Goal: Task Accomplishment & Management: Manage account settings

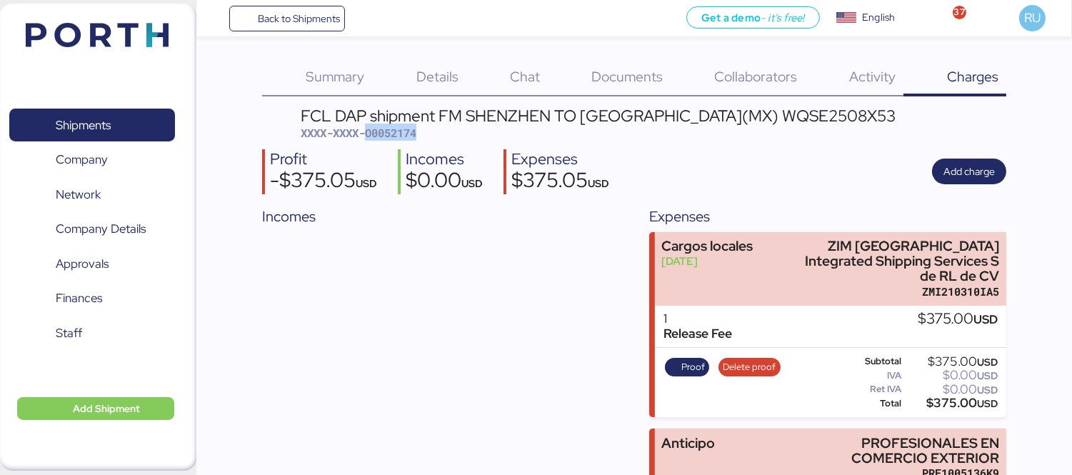
scroll to position [119, 0]
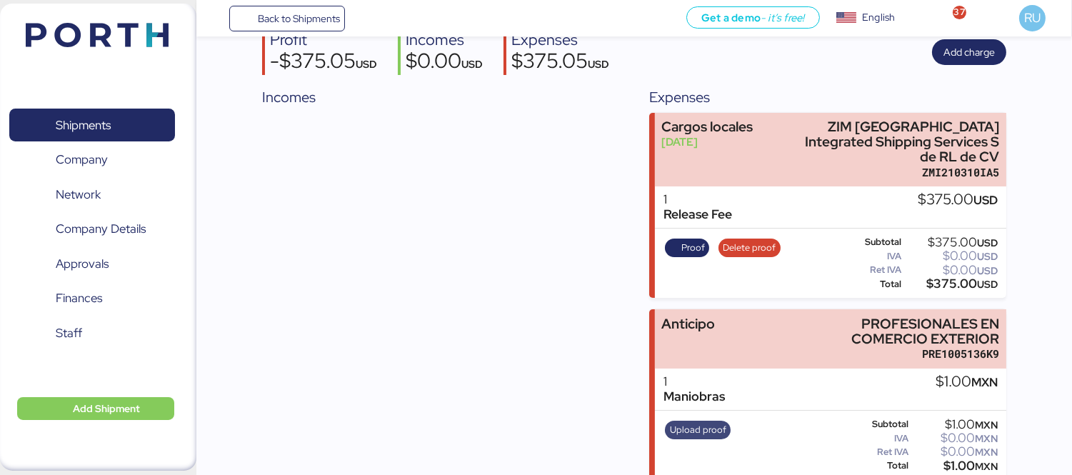
click at [709, 422] on span "Upload proof" at bounding box center [698, 430] width 56 height 16
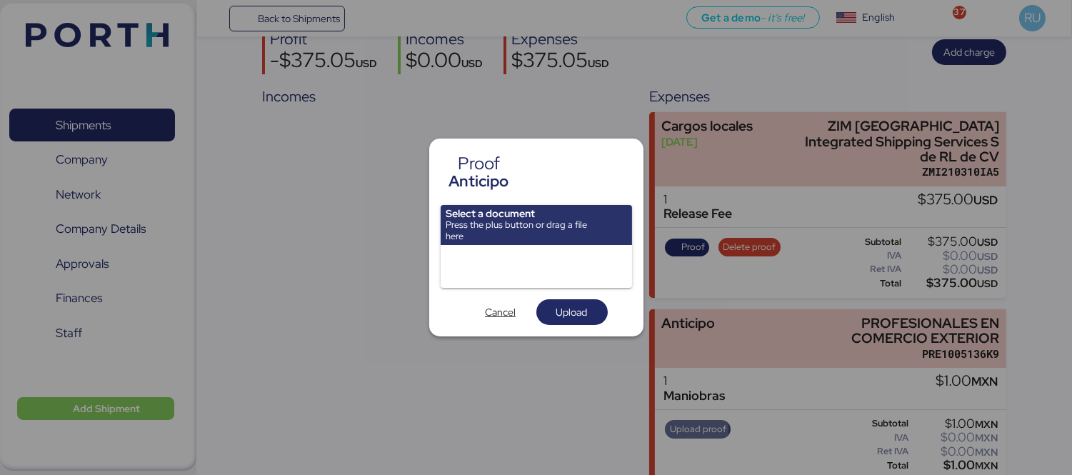
scroll to position [0, 0]
click at [512, 309] on span "Cancel" at bounding box center [500, 311] width 31 height 17
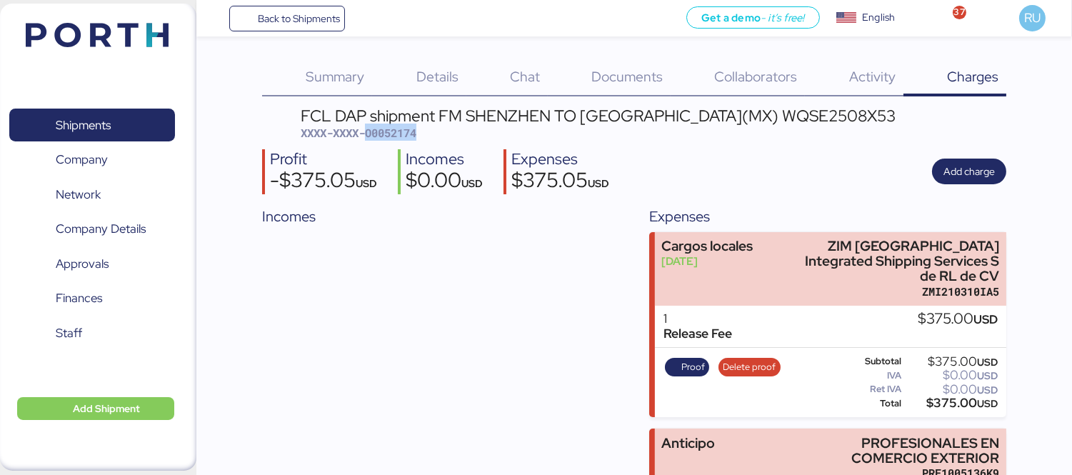
scroll to position [119, 0]
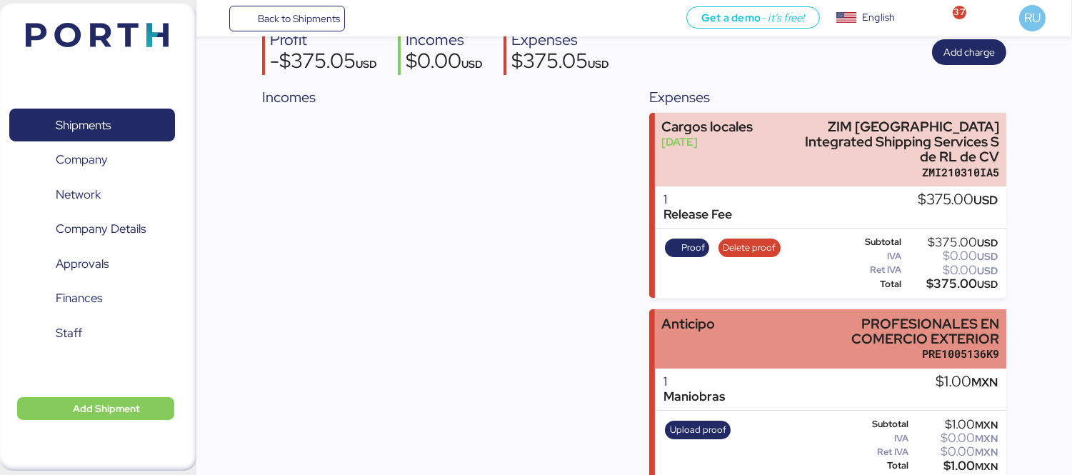
click at [776, 309] on div "Anticipo PROFESIONALES EN COMERCIO EXTERIOR PRE1005136K9" at bounding box center [830, 338] width 351 height 59
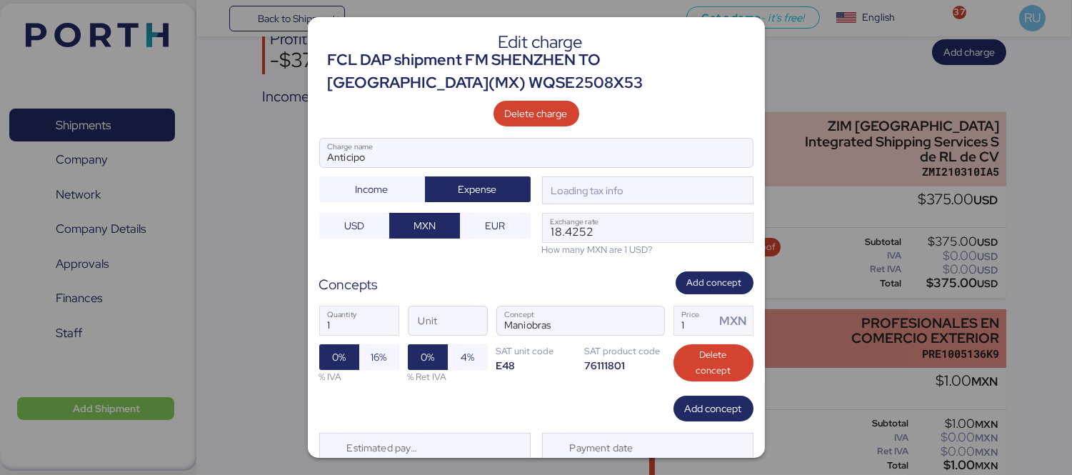
scroll to position [0, 0]
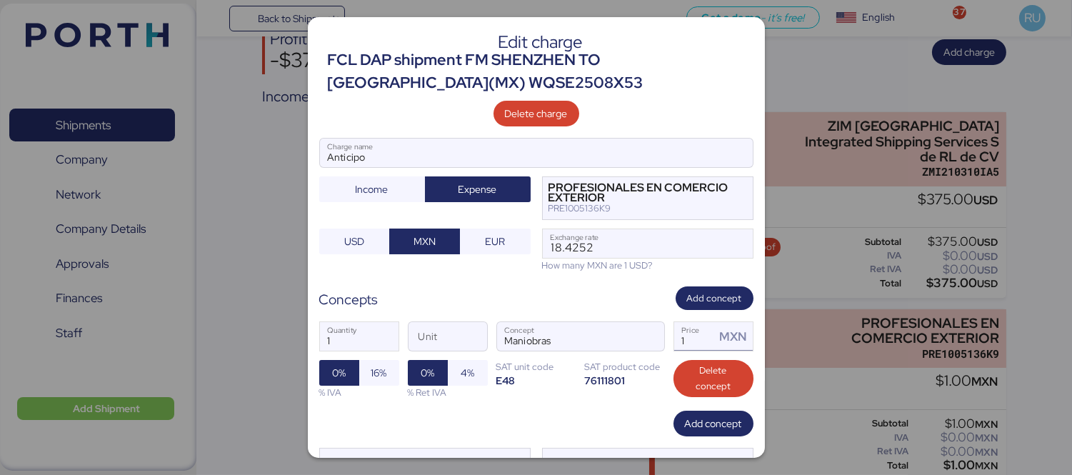
click at [702, 336] on input "1" at bounding box center [694, 336] width 41 height 29
type input "22800"
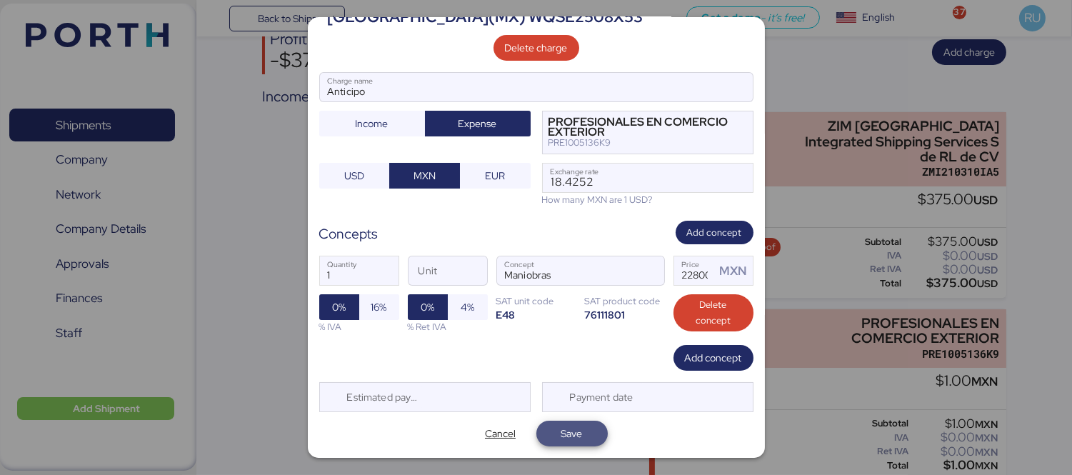
click at [563, 436] on span "Save" at bounding box center [571, 433] width 21 height 17
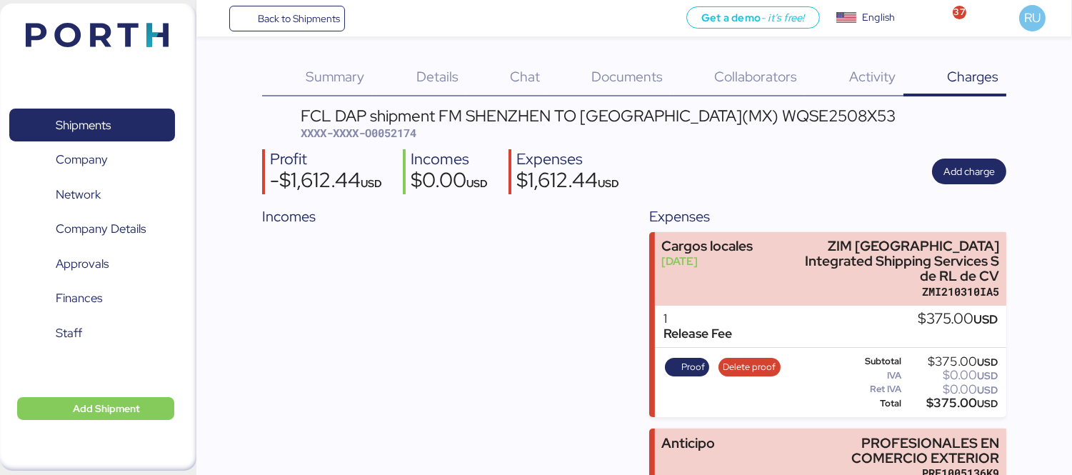
scroll to position [119, 0]
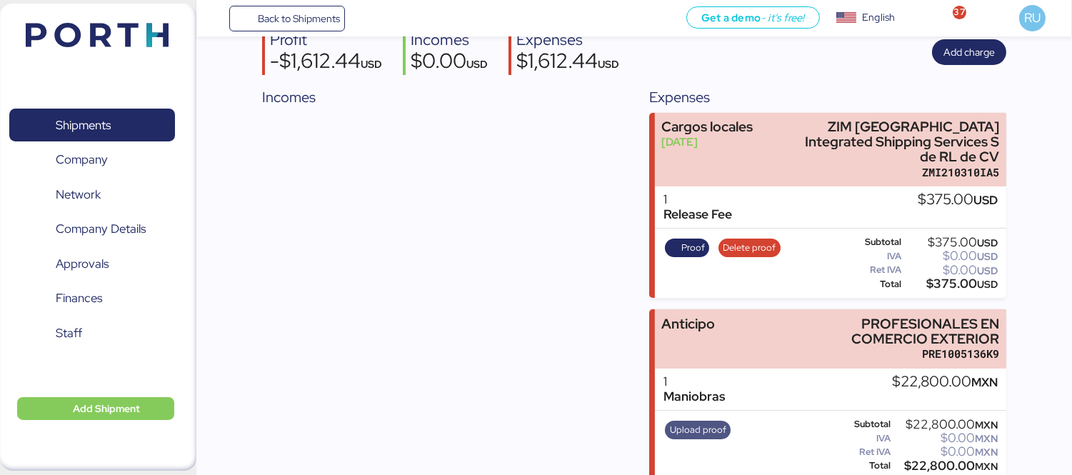
click at [697, 422] on span "Upload proof" at bounding box center [698, 430] width 56 height 16
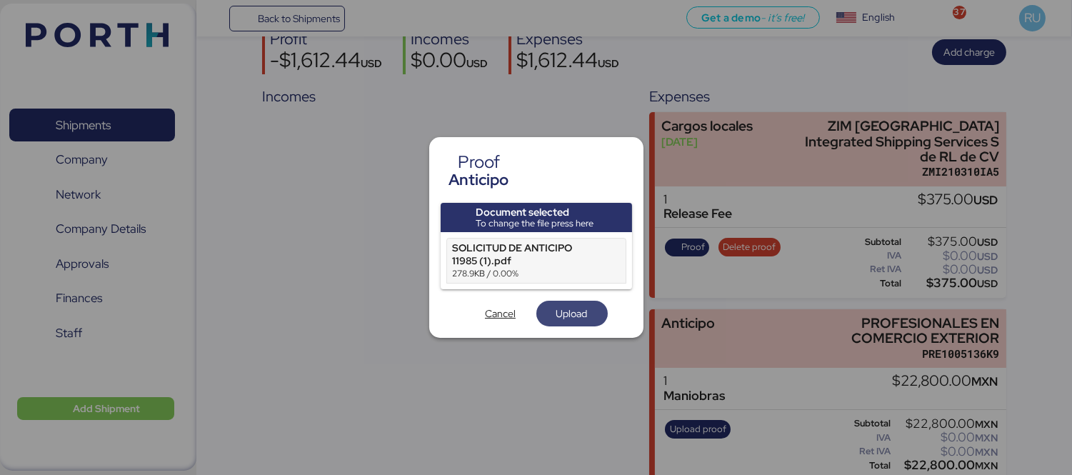
click at [570, 317] on span "Upload" at bounding box center [571, 313] width 31 height 17
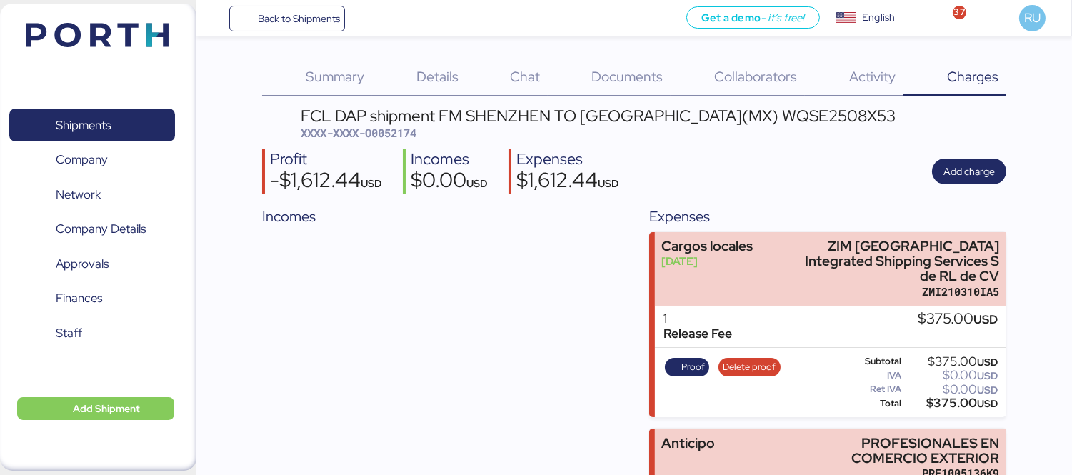
click at [382, 138] on span "XXXX-XXXX-O0052174" at bounding box center [359, 133] width 116 height 14
copy span "O0052174"
click at [951, 168] on span "Add charge" at bounding box center [968, 171] width 51 height 17
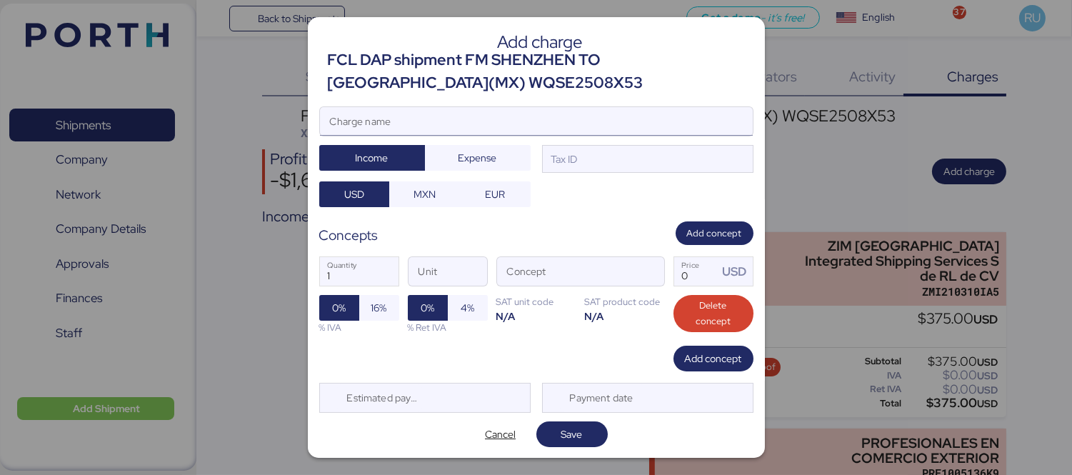
click at [604, 118] on input "Charge name" at bounding box center [536, 121] width 433 height 29
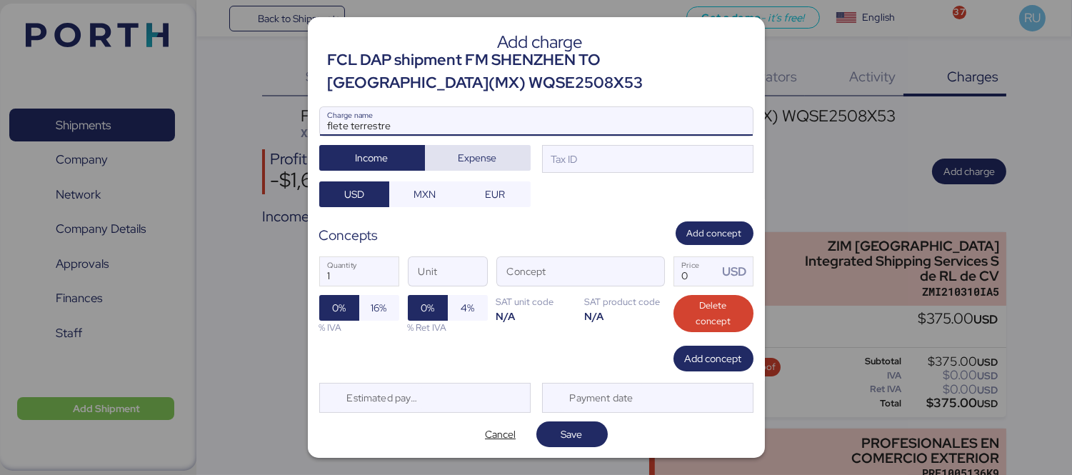
type input "flete terrestre"
click at [459, 161] on span "Expense" at bounding box center [477, 157] width 39 height 17
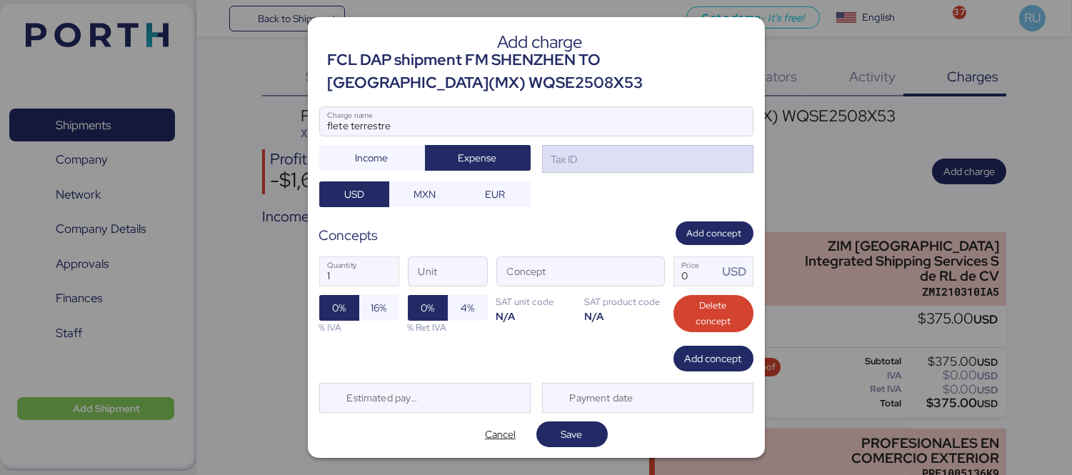
click at [611, 167] on div "Tax ID" at bounding box center [647, 159] width 211 height 29
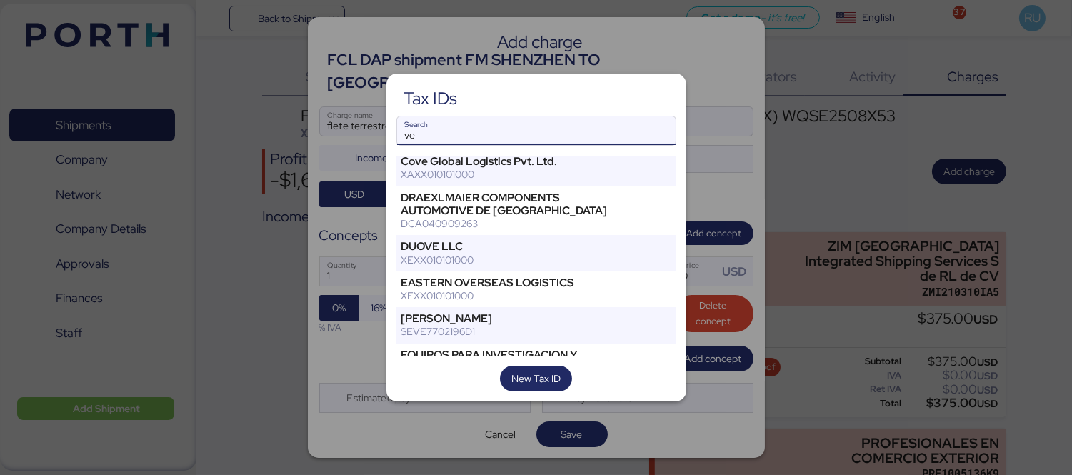
scroll to position [413, 0]
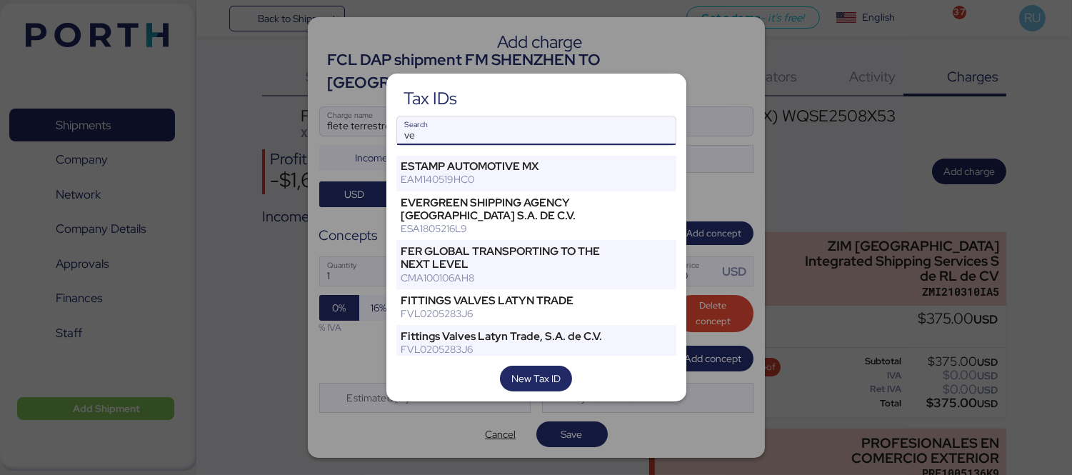
type input "v"
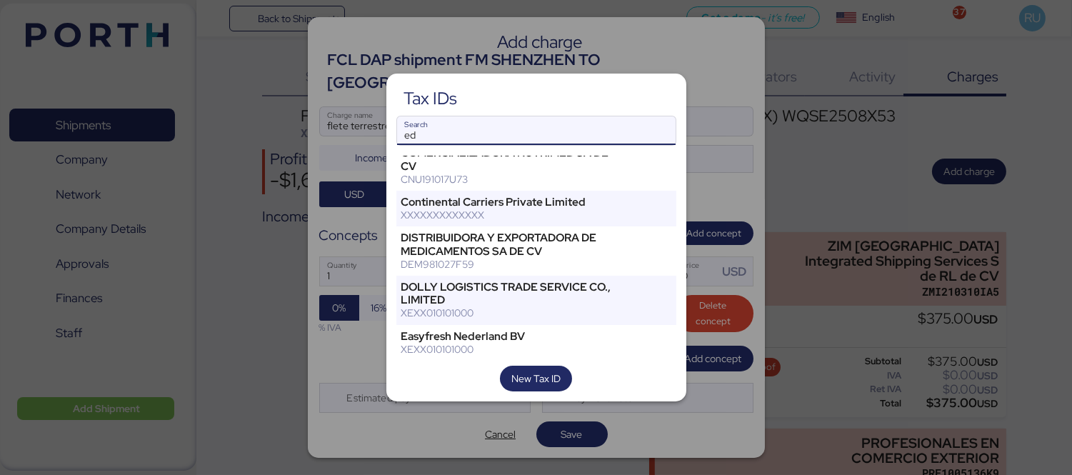
scroll to position [0, 0]
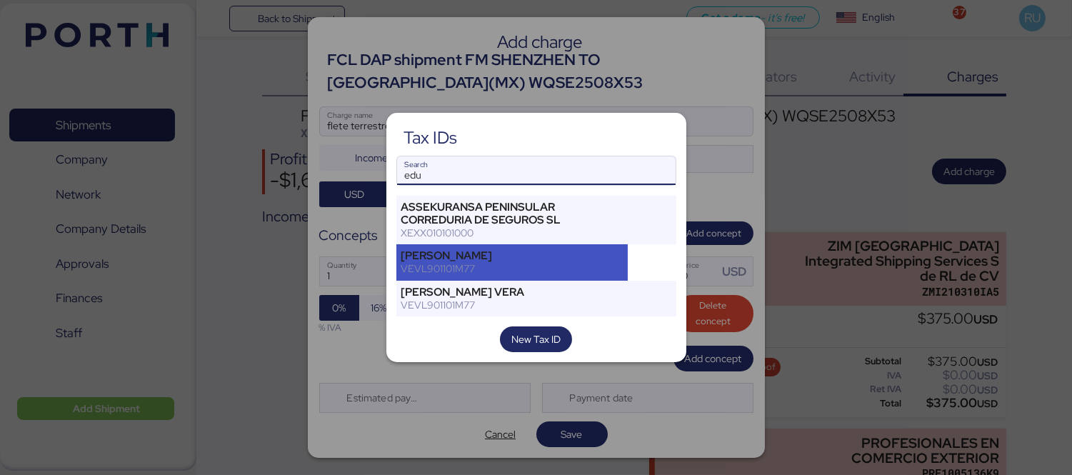
type input "edu"
click at [528, 260] on div "[PERSON_NAME]" at bounding box center [512, 255] width 222 height 13
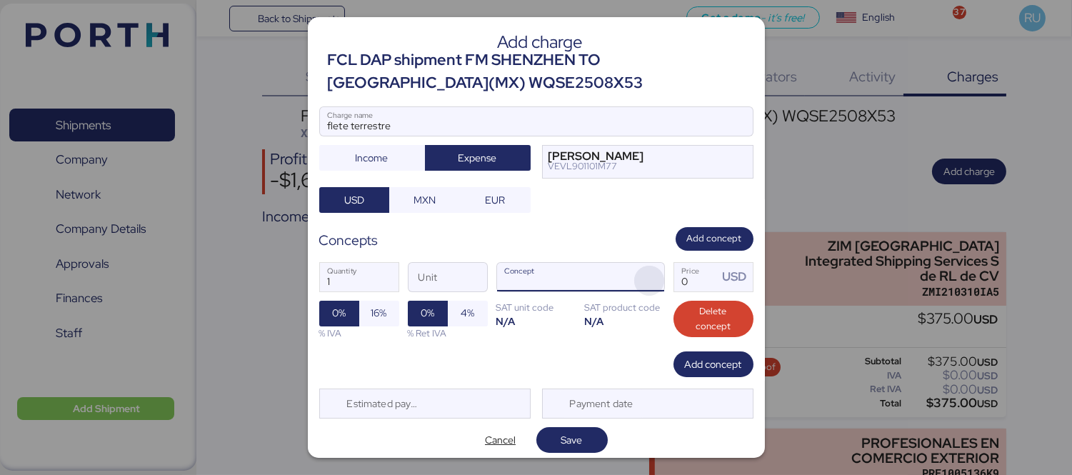
click at [641, 283] on span "button" at bounding box center [649, 281] width 30 height 30
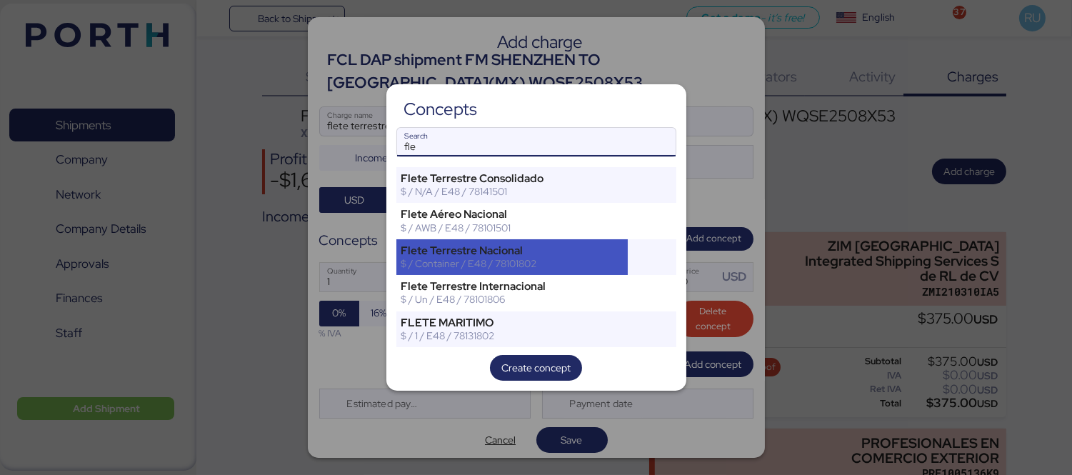
type input "fle"
click at [536, 251] on div "Flete Terrestre Nacional" at bounding box center [512, 250] width 222 height 13
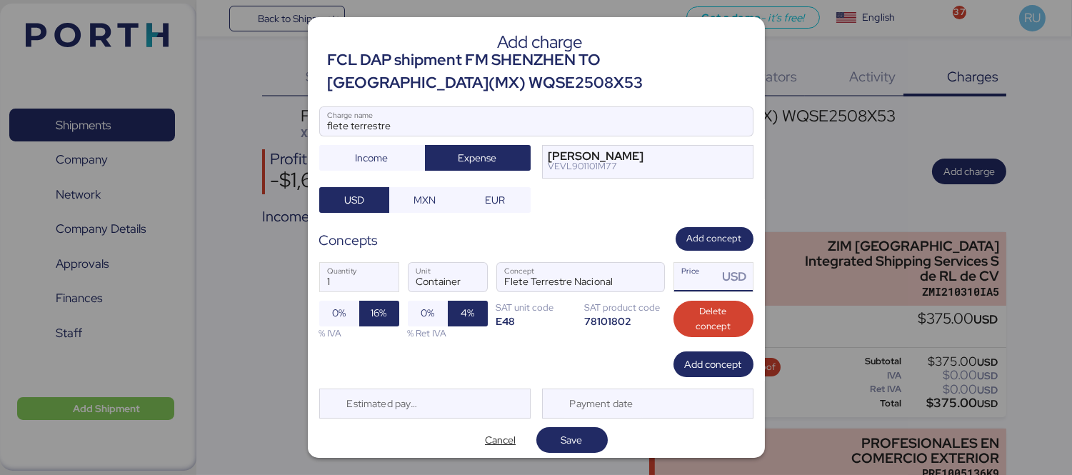
click at [695, 286] on input "Price USD" at bounding box center [696, 277] width 44 height 29
type input "1"
click at [568, 440] on span "Save" at bounding box center [571, 439] width 21 height 17
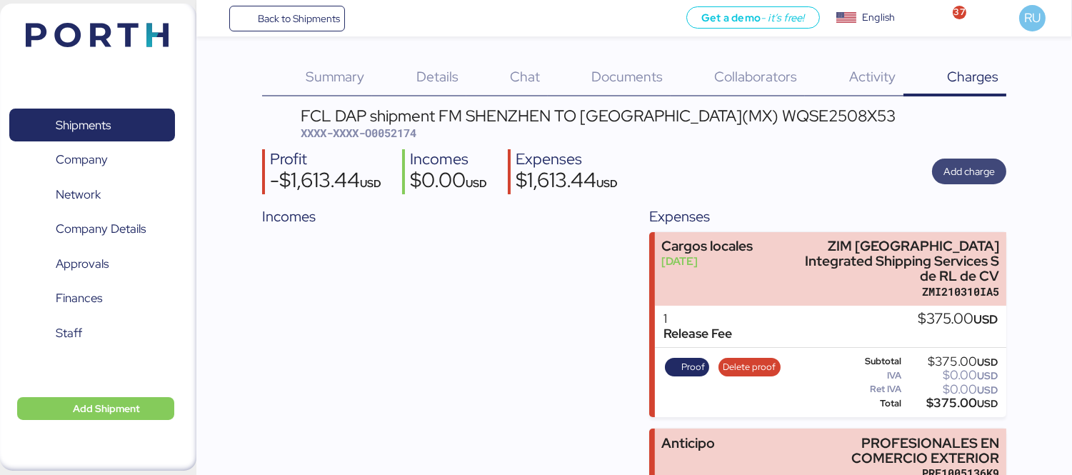
click at [940, 168] on span "Add charge" at bounding box center [969, 171] width 74 height 26
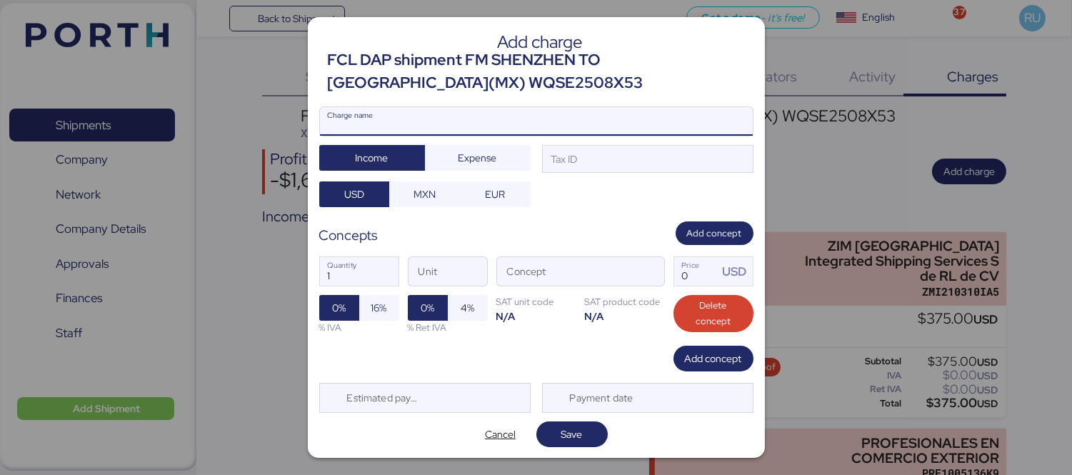
click at [515, 133] on input "Charge name" at bounding box center [536, 121] width 433 height 29
type input "fleteb terrestre"
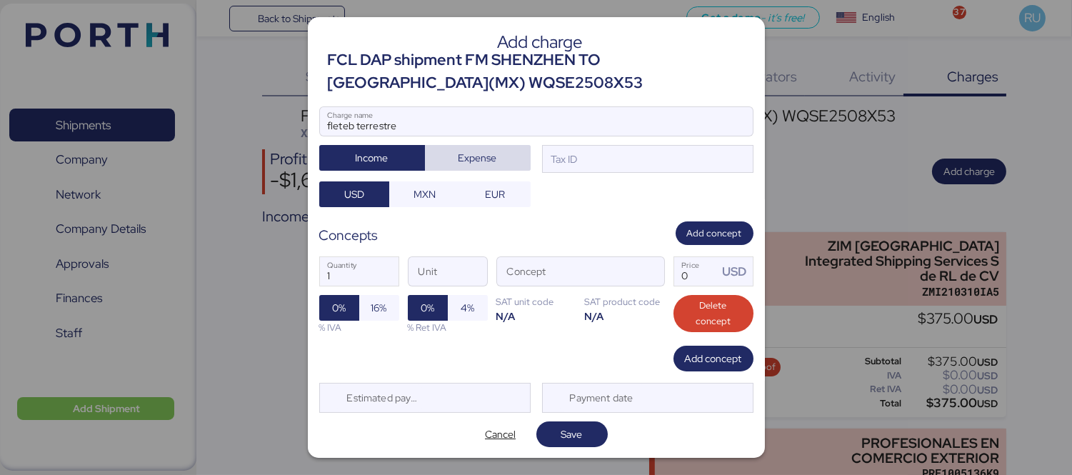
drag, startPoint x: 510, startPoint y: 144, endPoint x: 500, endPoint y: 144, distance: 10.7
click at [507, 146] on span "Expense" at bounding box center [478, 158] width 106 height 26
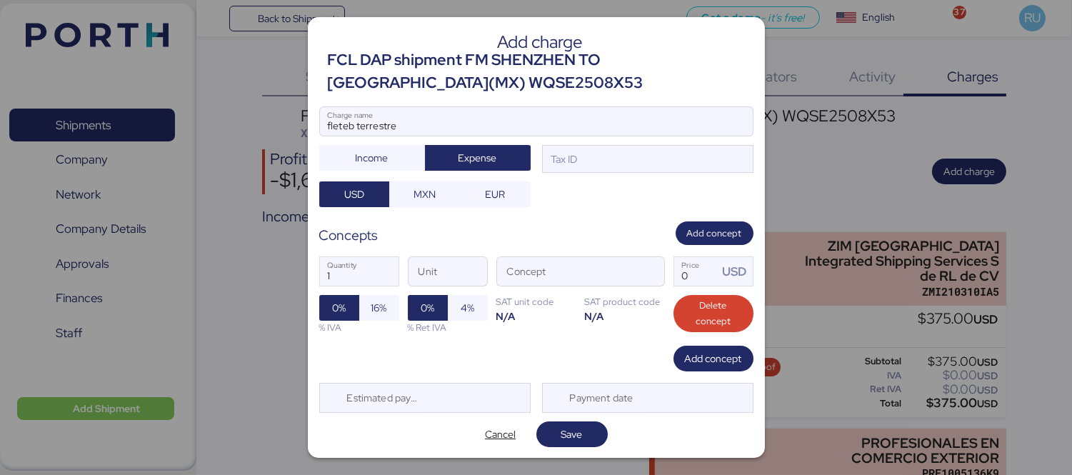
click at [615, 147] on div at bounding box center [536, 143] width 433 height 14
click at [615, 136] on input "fleteb terrestre" at bounding box center [536, 121] width 433 height 29
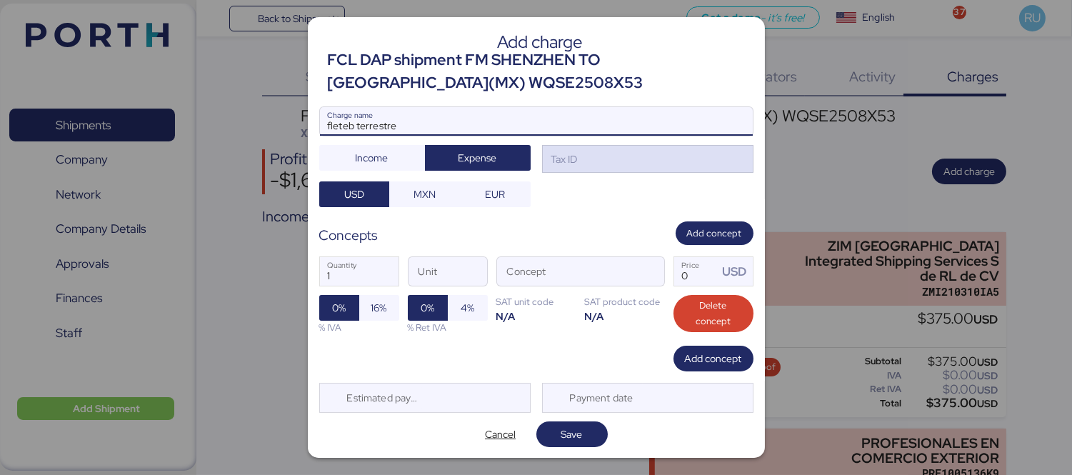
click at [622, 160] on div "Tax ID" at bounding box center [647, 159] width 211 height 29
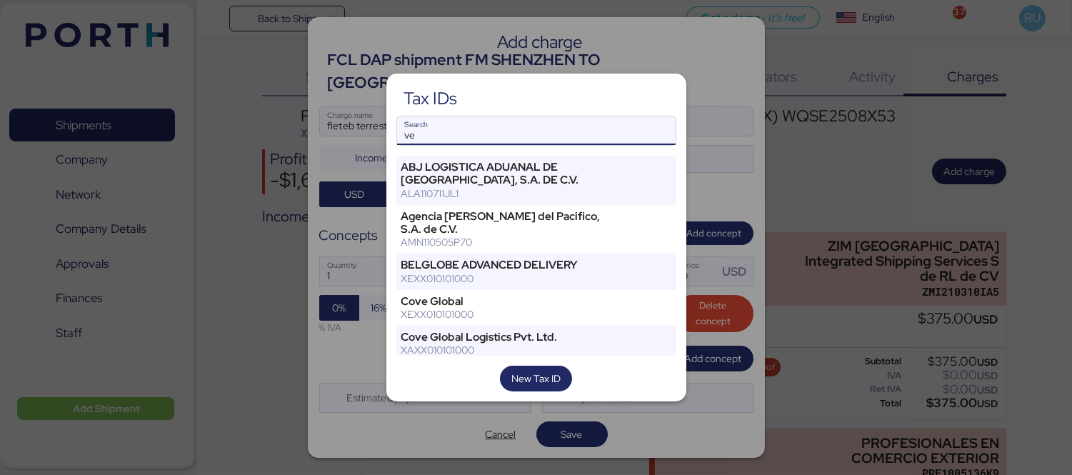
type input "v"
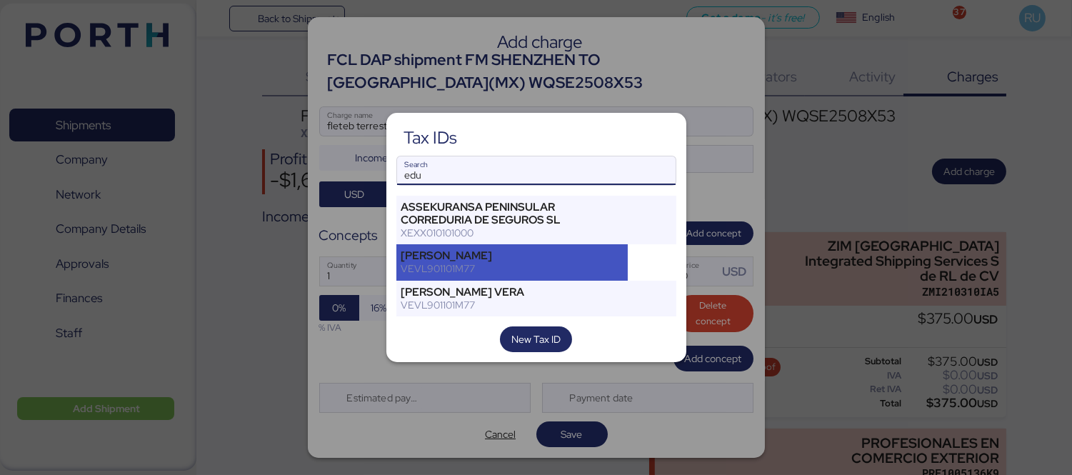
type input "edu"
click at [518, 260] on div "[PERSON_NAME]" at bounding box center [512, 255] width 222 height 13
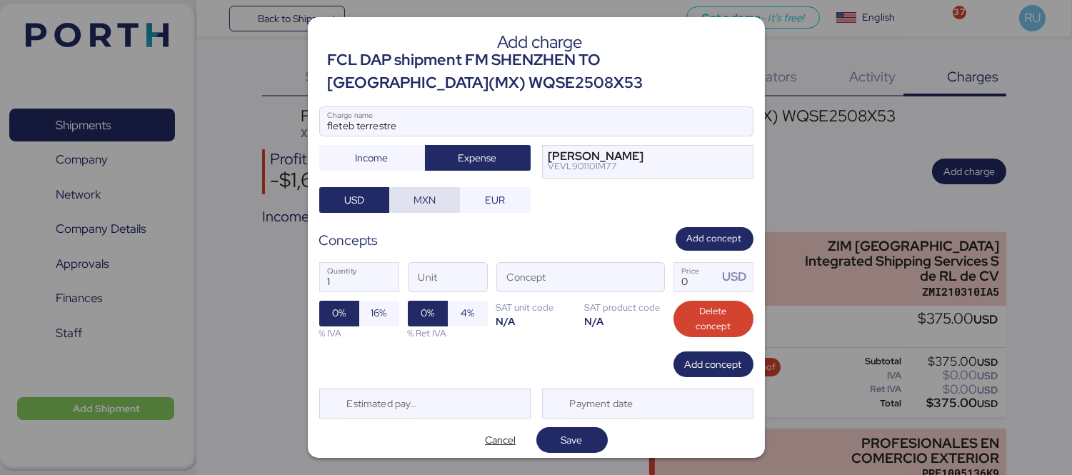
click at [420, 208] on span "MXN" at bounding box center [424, 199] width 22 height 17
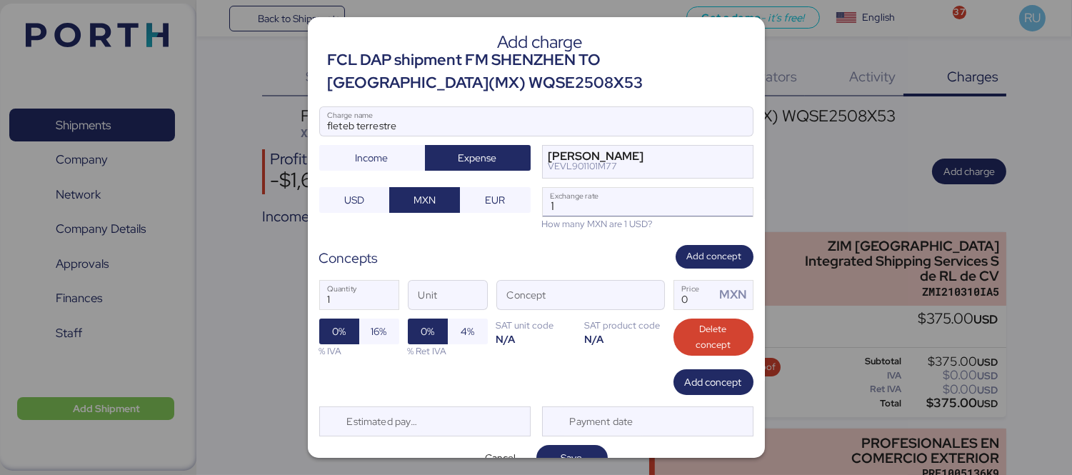
click at [552, 216] on input "1" at bounding box center [648, 202] width 210 height 29
type input "18.4"
click at [645, 303] on span "button" at bounding box center [649, 298] width 30 height 30
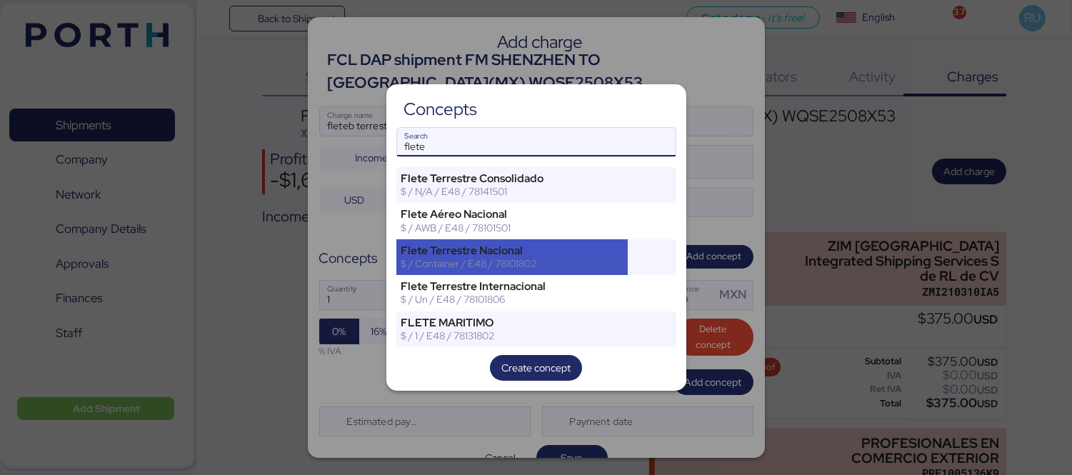
type input "flete"
click at [525, 267] on div "$ / Container / E48 / 78101802" at bounding box center [512, 263] width 222 height 13
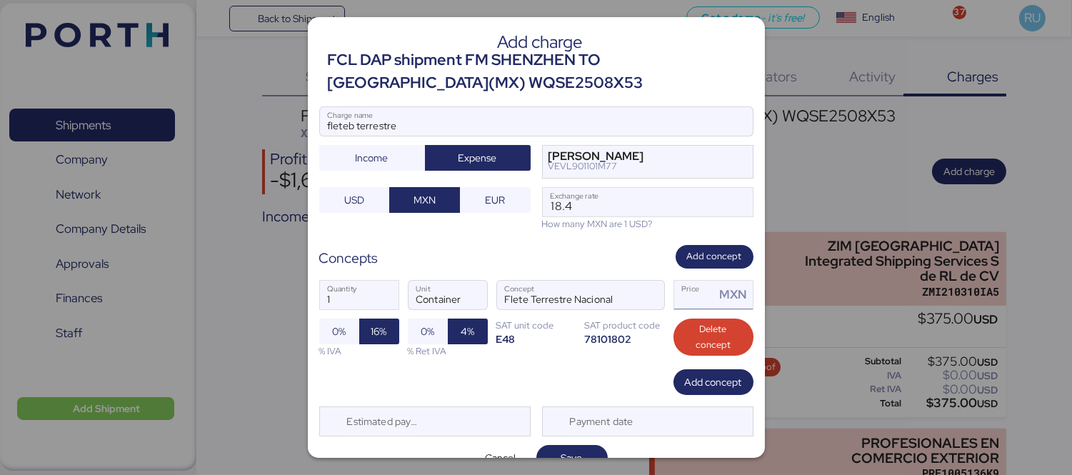
click at [693, 309] on input "Price MXN" at bounding box center [694, 295] width 41 height 29
type input "1"
click at [481, 118] on input "fleteb terrestre" at bounding box center [536, 121] width 433 height 29
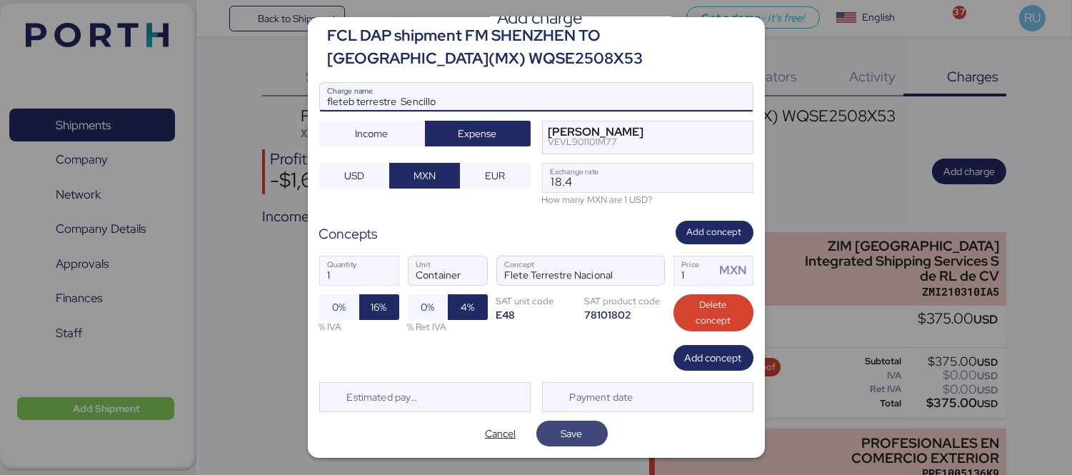
type input "fleteb terrestre Sencillo"
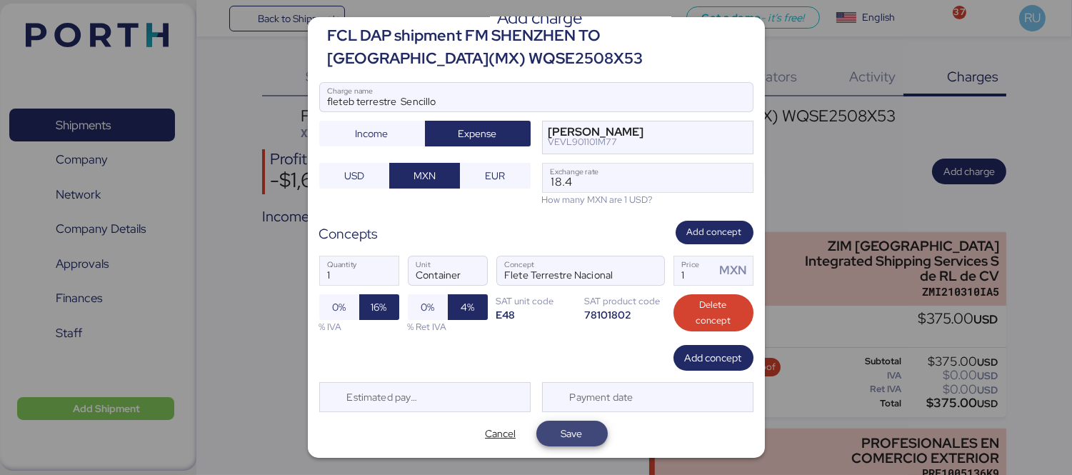
click at [560, 444] on span "Save" at bounding box center [571, 434] width 71 height 26
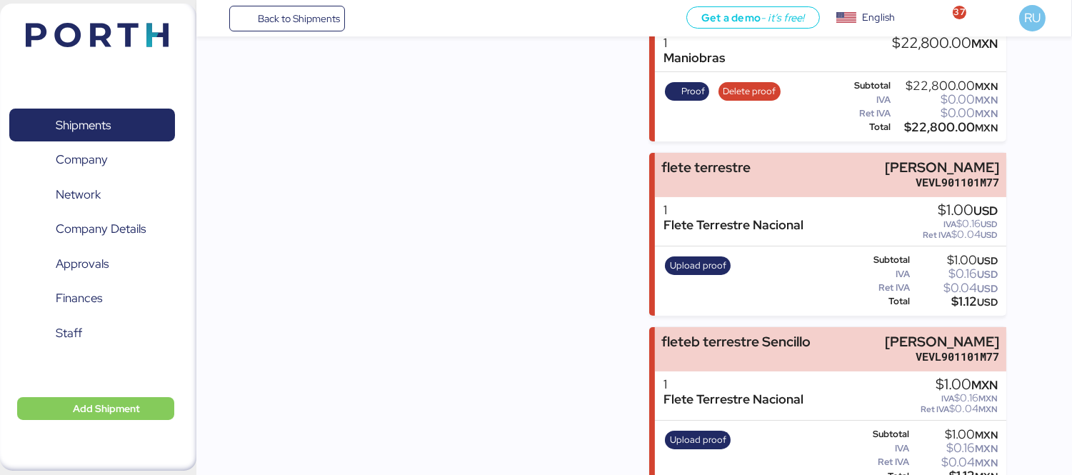
scroll to position [460, 0]
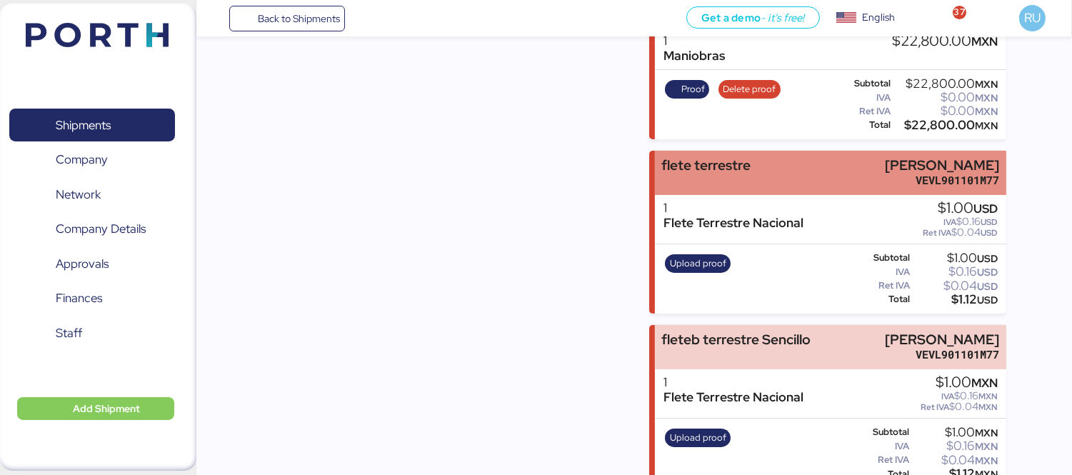
click at [767, 155] on div "flete terrestre [PERSON_NAME] VEVL901101M77" at bounding box center [830, 173] width 351 height 44
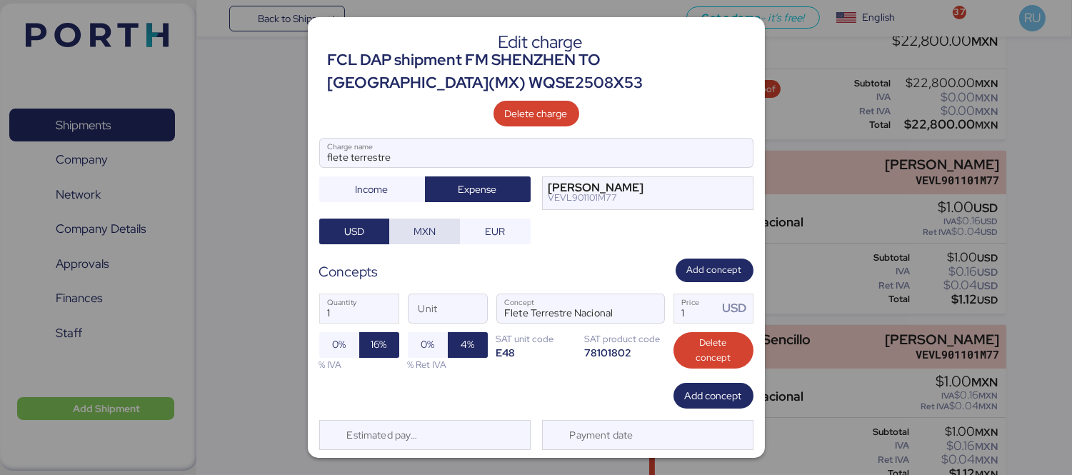
click at [432, 240] on span "MXN" at bounding box center [424, 231] width 22 height 17
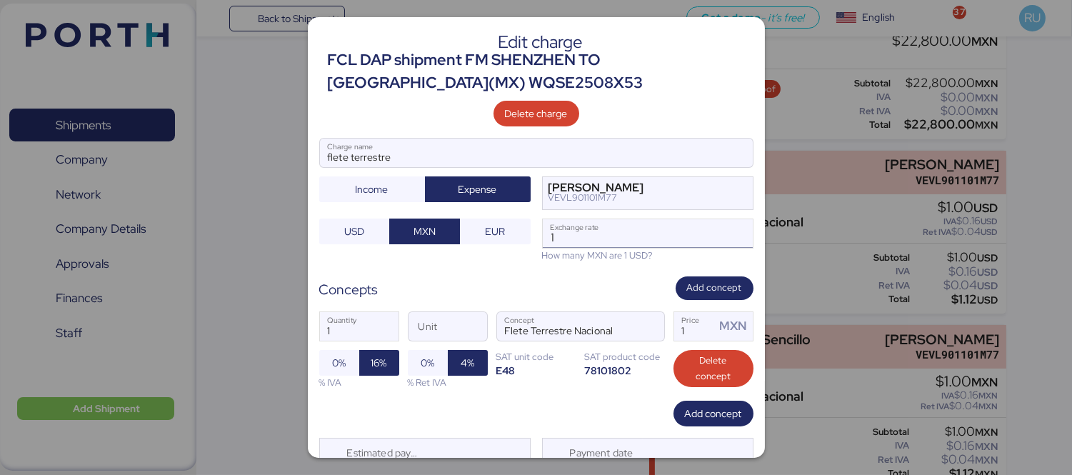
click at [558, 248] on input "1" at bounding box center [648, 233] width 210 height 29
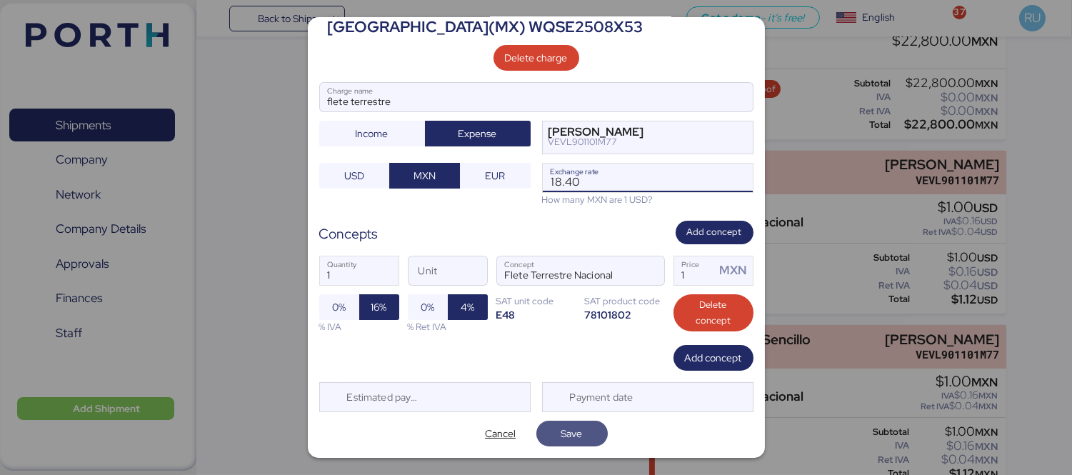
type input "18.4"
click at [575, 429] on span "Save" at bounding box center [571, 433] width 21 height 17
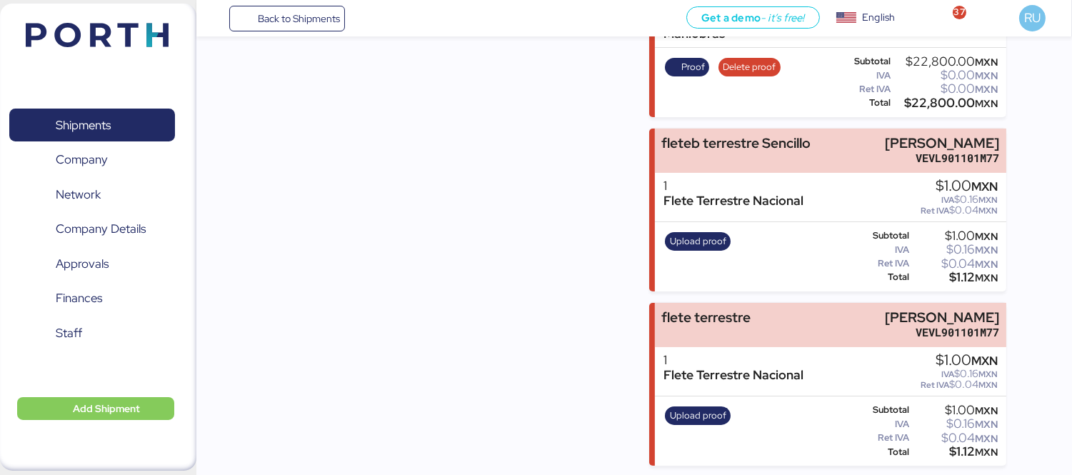
scroll to position [497, 0]
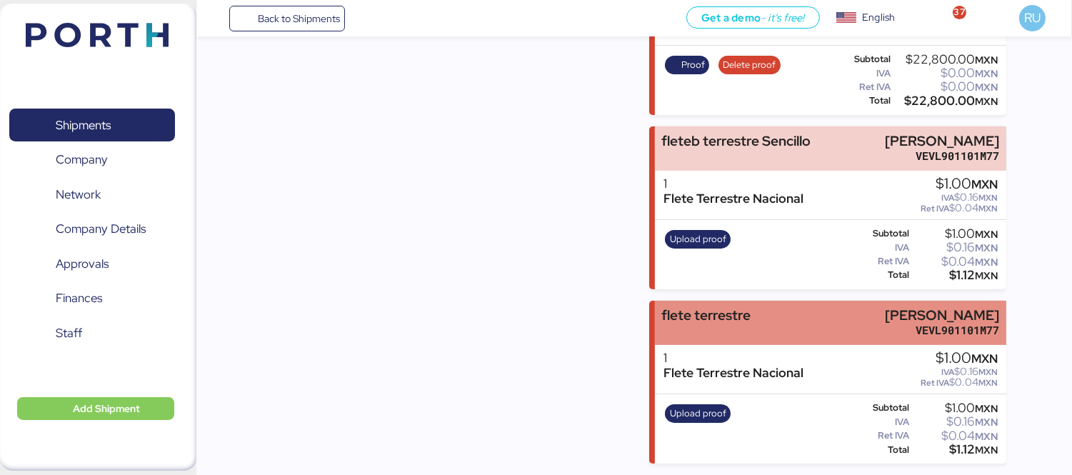
click at [742, 308] on div "flete terrestre" at bounding box center [705, 315] width 89 height 15
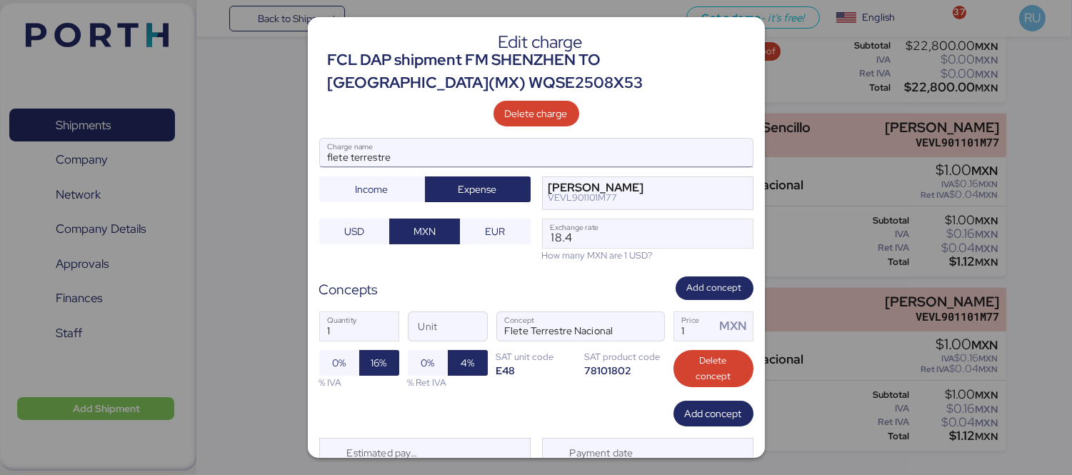
click at [484, 151] on input "flete terrestre" at bounding box center [536, 153] width 433 height 29
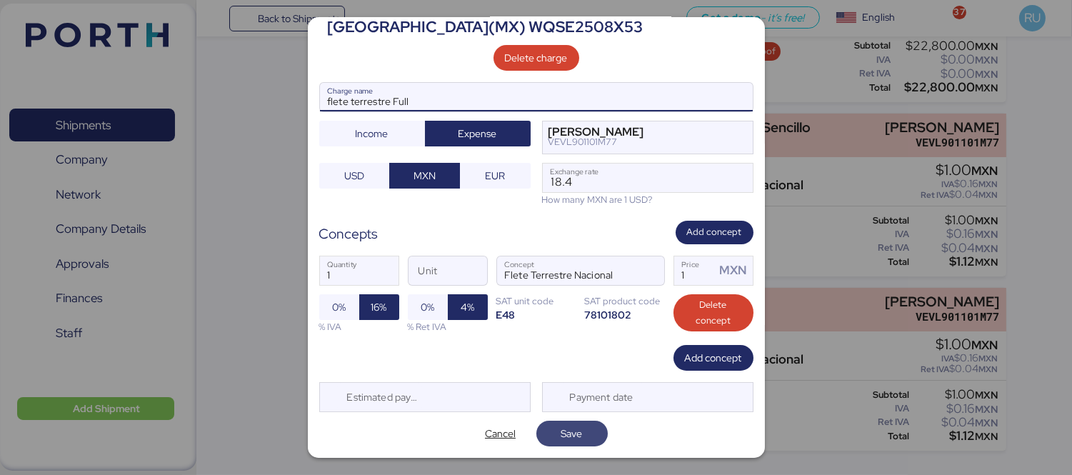
type input "flete terrestre Full"
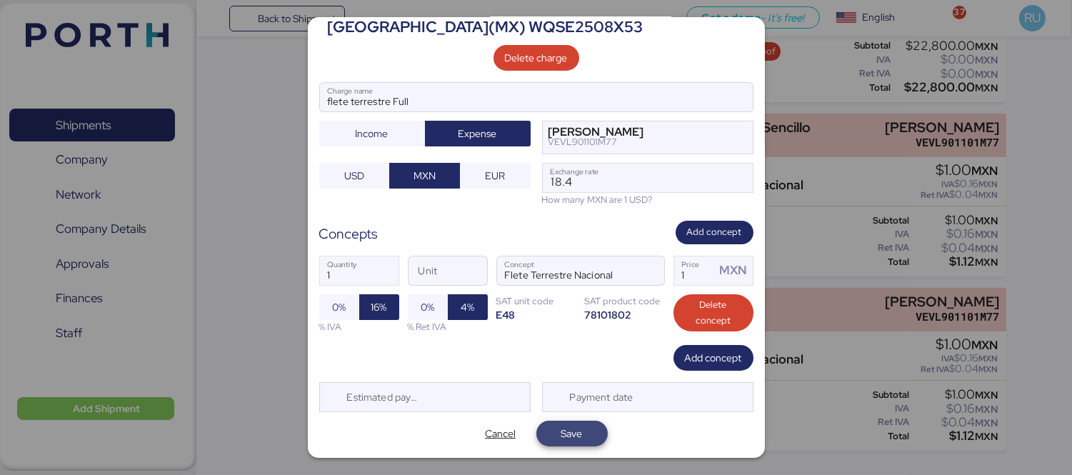
click at [575, 423] on span "Save" at bounding box center [572, 433] width 49 height 20
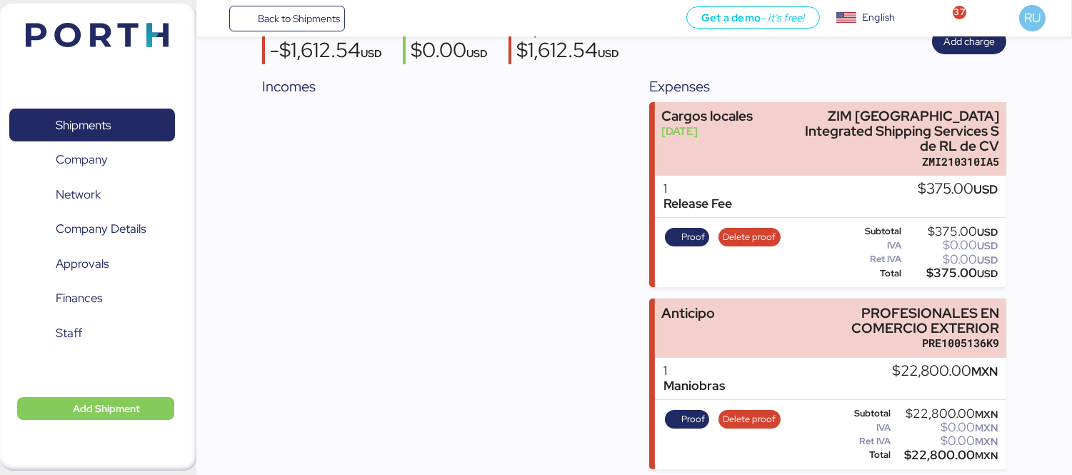
scroll to position [0, 0]
